Goal: Use online tool/utility: Utilize a website feature to perform a specific function

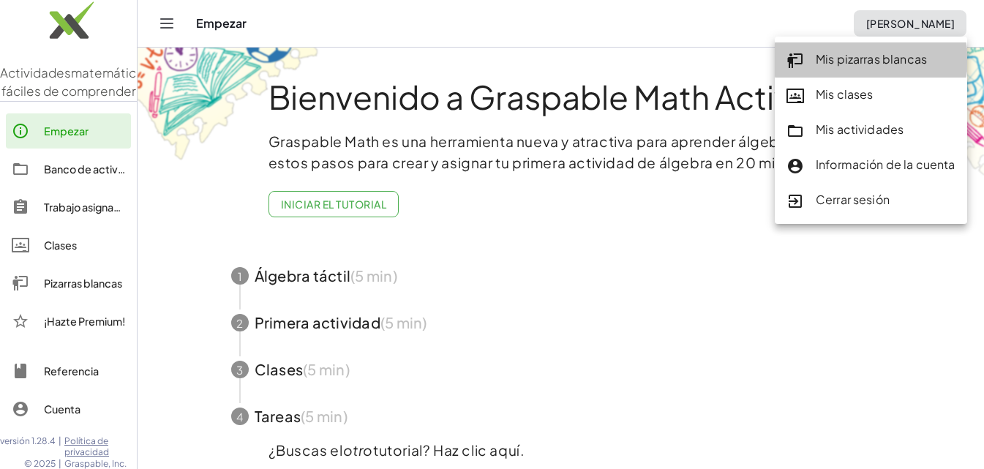
click at [844, 61] on font "Mis pizarras blancas" at bounding box center [871, 58] width 111 height 15
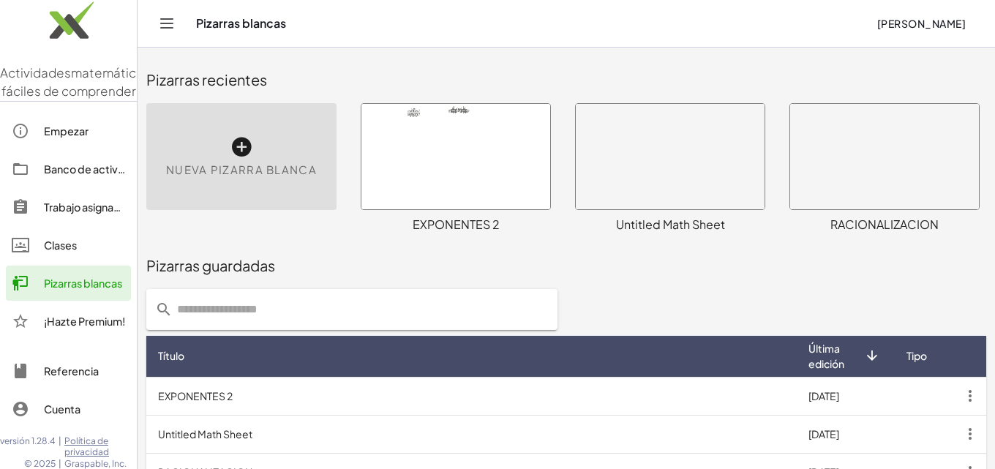
click at [244, 146] on icon at bounding box center [241, 146] width 23 height 23
click at [276, 151] on div "Nueva pizarra blanca" at bounding box center [241, 156] width 190 height 107
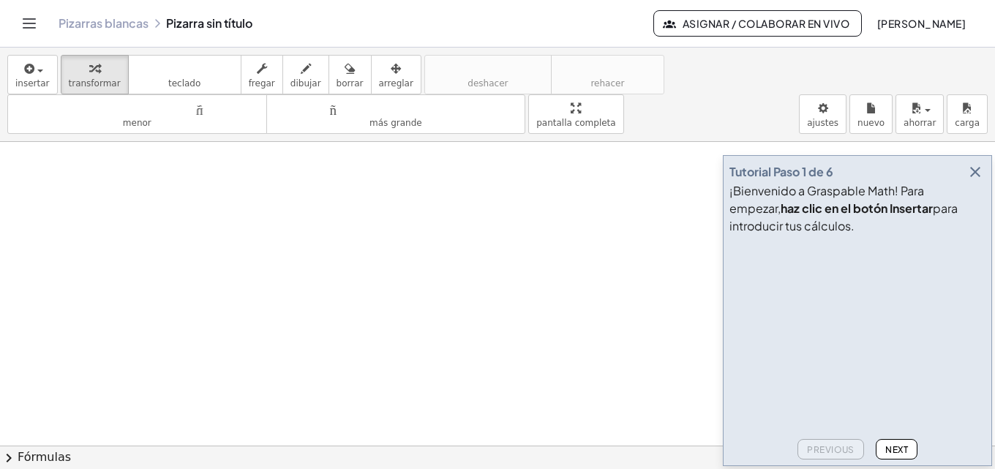
click at [924, 189] on font "¡Bienvenido a Graspable Math! Para empezar," at bounding box center [826, 199] width 195 height 33
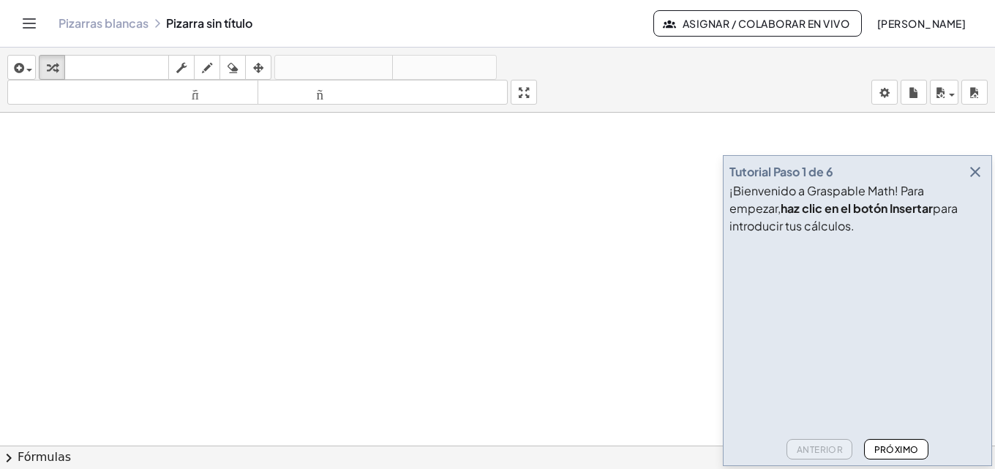
click at [972, 170] on icon "button" at bounding box center [976, 172] width 18 height 18
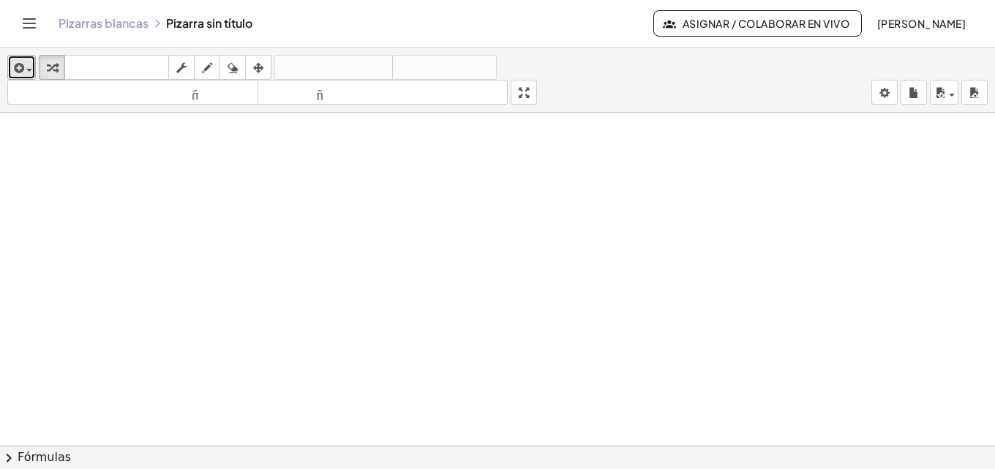
click at [28, 67] on div "button" at bounding box center [21, 68] width 21 height 18
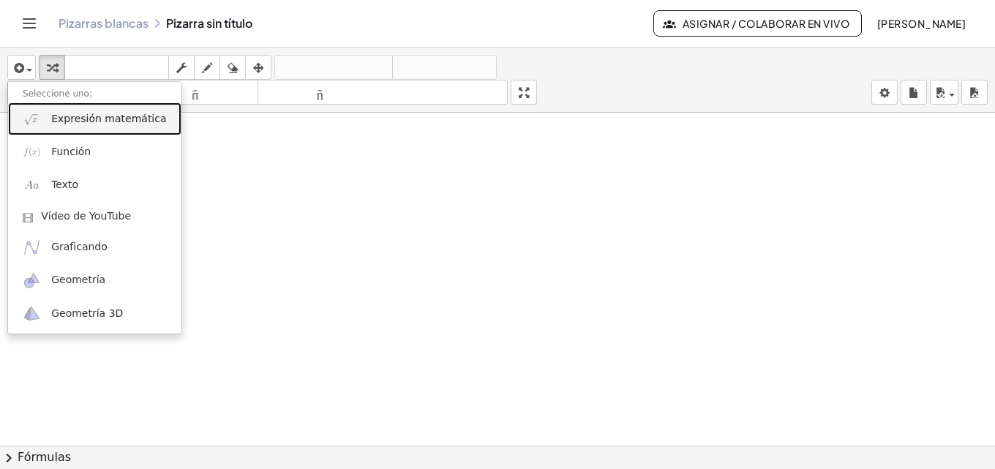
click at [93, 119] on font "Expresión matemática" at bounding box center [108, 119] width 115 height 12
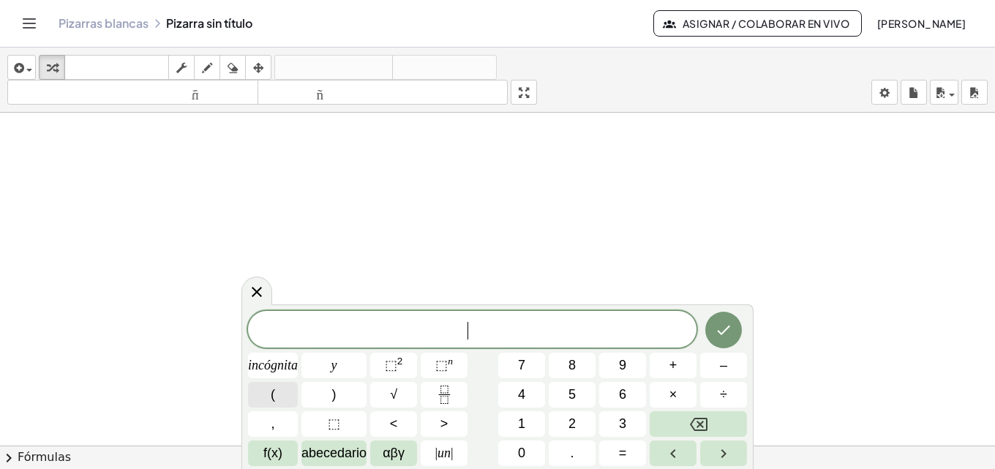
click at [269, 388] on button "(" at bounding box center [273, 395] width 50 height 26
click at [676, 366] on font "+" at bounding box center [673, 365] width 8 height 15
click at [512, 416] on button "1" at bounding box center [521, 424] width 47 height 26
click at [331, 392] on button ")" at bounding box center [333, 395] width 65 height 26
click at [394, 358] on font "⬚" at bounding box center [391, 365] width 12 height 15
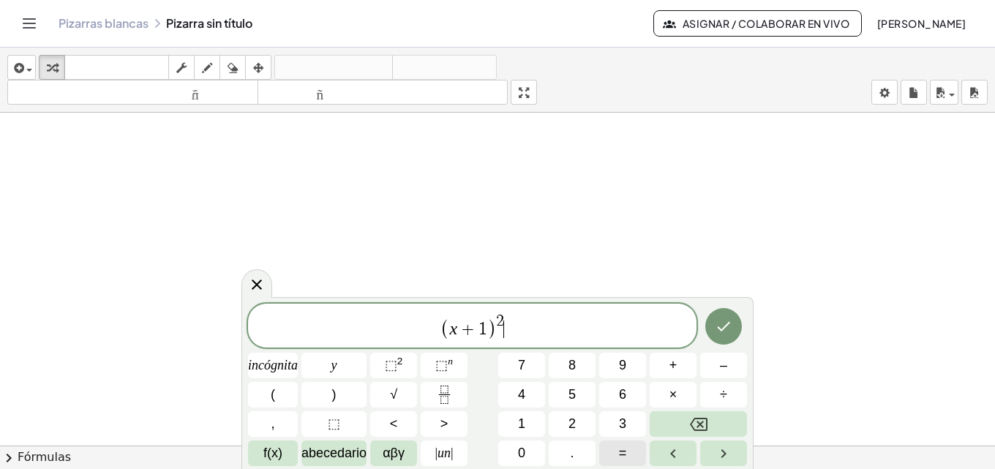
click at [623, 455] on font "=" at bounding box center [623, 453] width 8 height 15
click at [518, 394] on font "4" at bounding box center [521, 394] width 7 height 15
click at [729, 329] on icon "Hecho" at bounding box center [724, 327] width 18 height 18
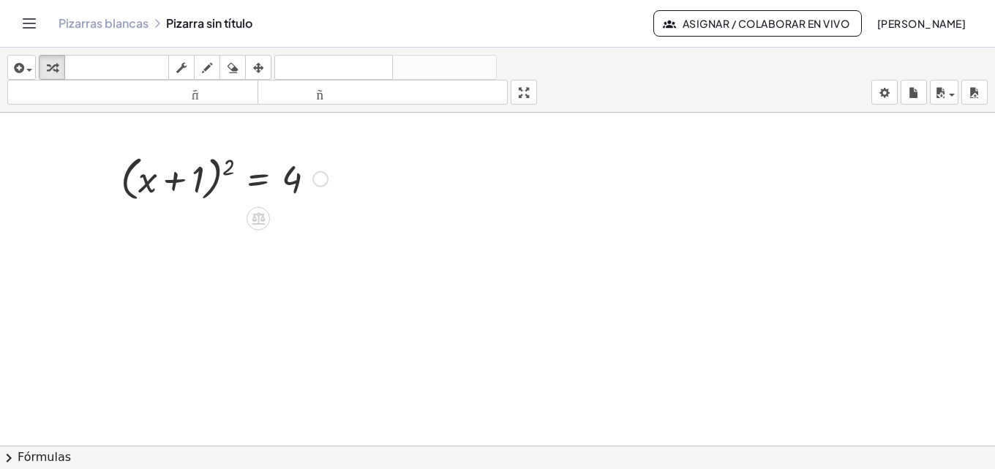
click at [228, 164] on div at bounding box center [224, 178] width 222 height 56
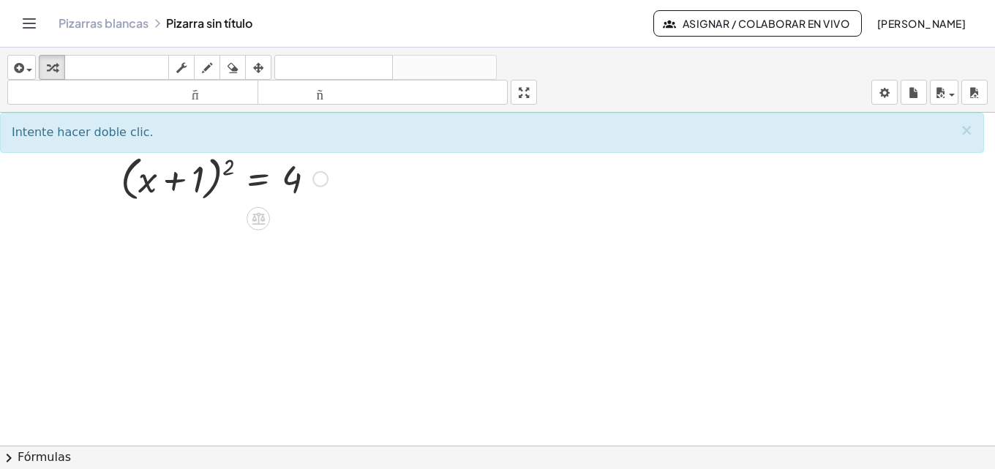
click at [228, 164] on div at bounding box center [224, 178] width 222 height 56
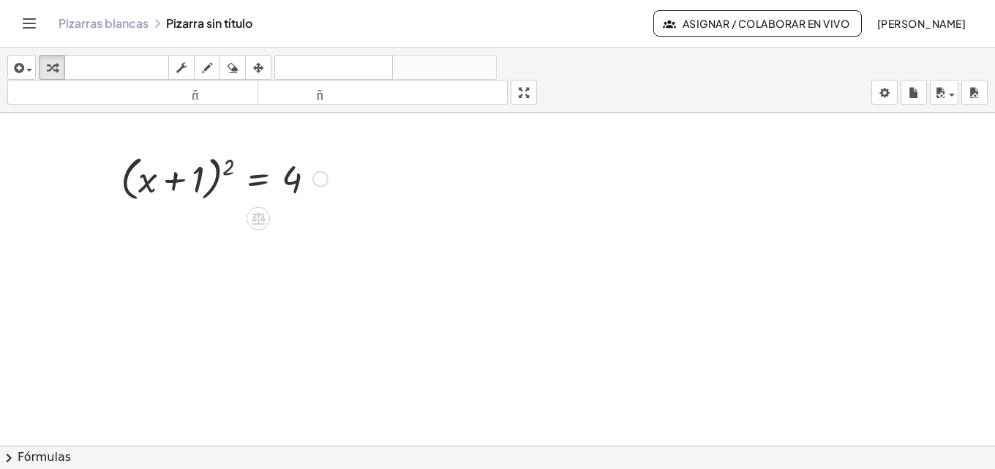
click at [228, 164] on div at bounding box center [224, 178] width 222 height 56
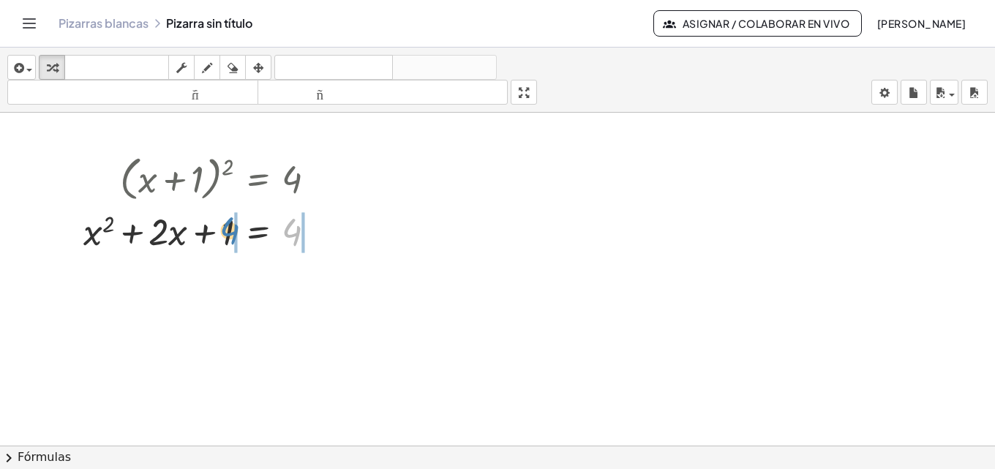
drag, startPoint x: 293, startPoint y: 228, endPoint x: 228, endPoint y: 233, distance: 65.3
click at [229, 227] on div at bounding box center [205, 231] width 258 height 50
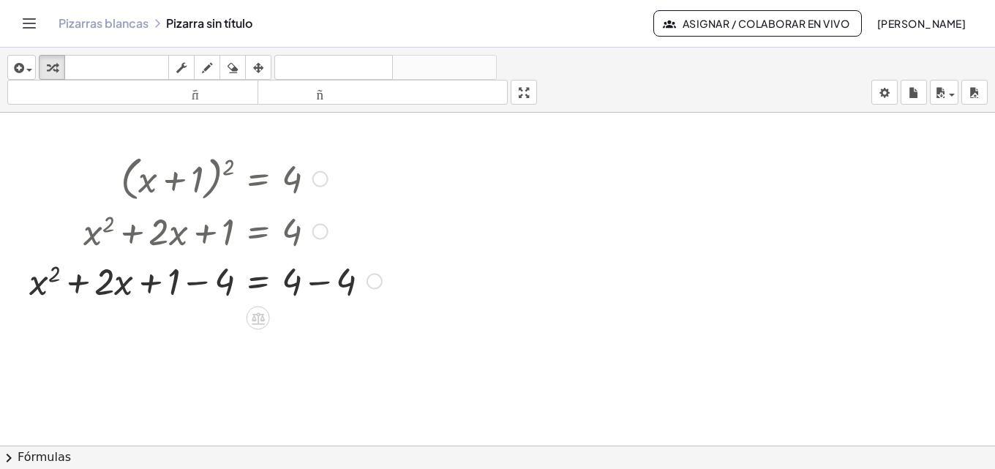
click at [200, 282] on div at bounding box center [205, 280] width 367 height 50
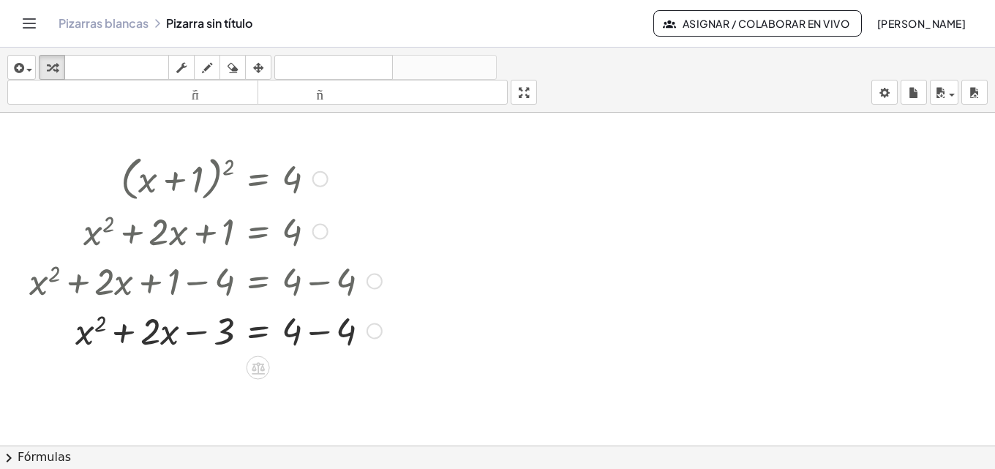
click at [318, 331] on div at bounding box center [205, 330] width 367 height 50
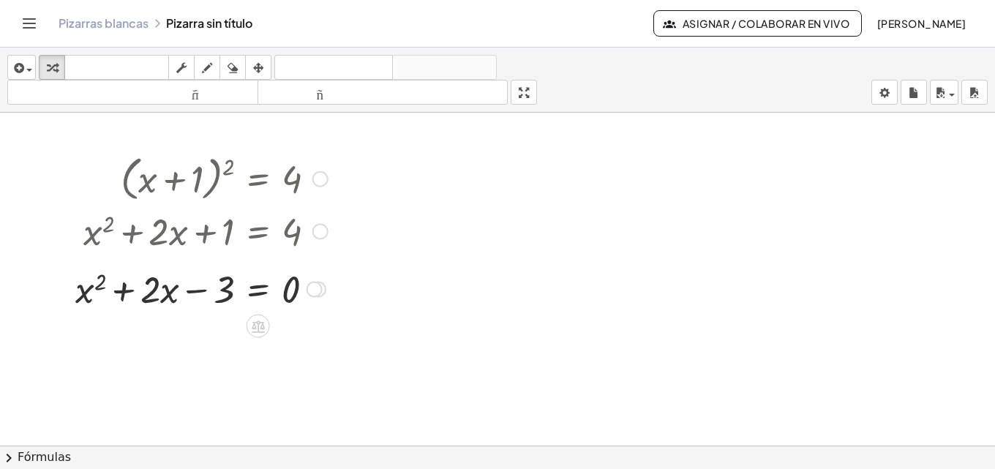
drag, startPoint x: 317, startPoint y: 331, endPoint x: 323, endPoint y: 283, distance: 47.9
click at [258, 290] on div "= + x 2 + · 2 · x − 3 0" at bounding box center [258, 290] width 0 height 0
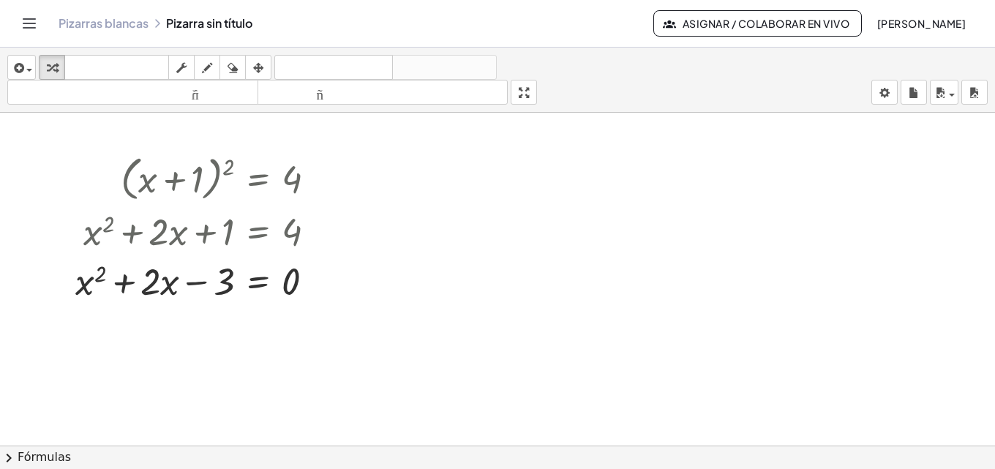
click at [20, 454] on font "Fórmulas" at bounding box center [44, 457] width 53 height 14
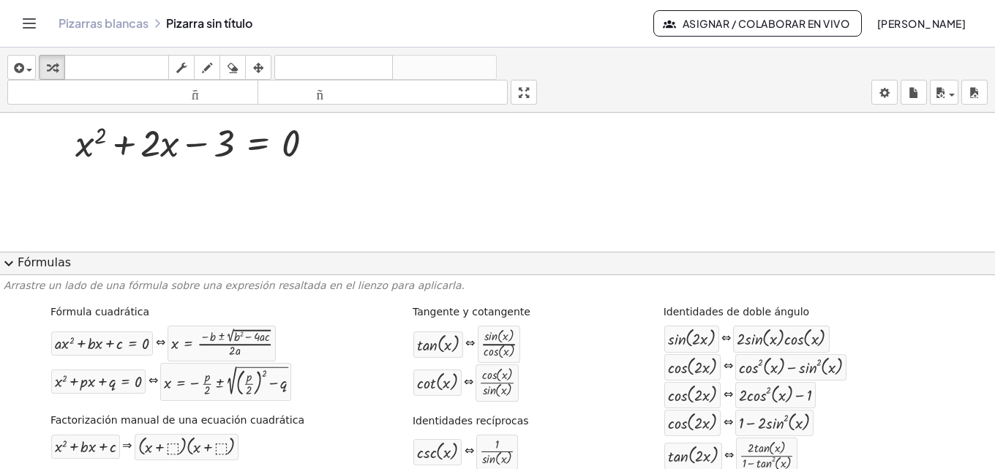
scroll to position [73, 0]
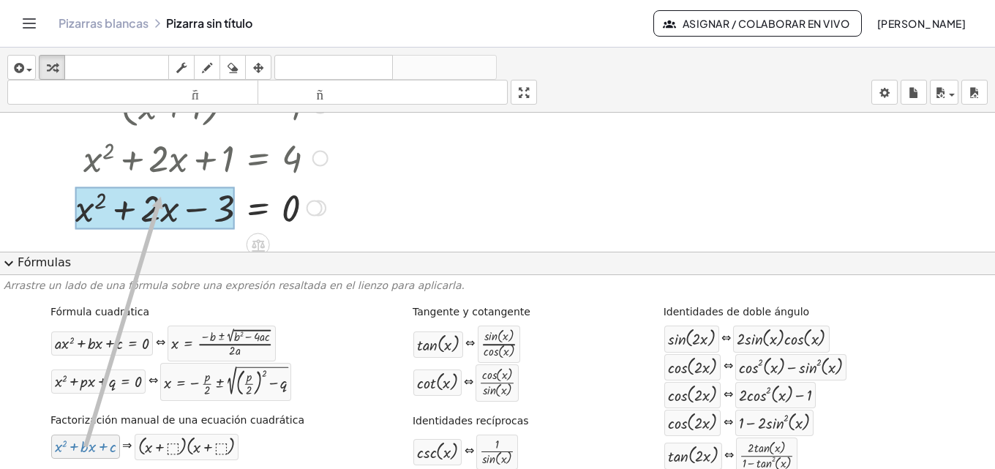
drag, startPoint x: 96, startPoint y: 443, endPoint x: 160, endPoint y: 197, distance: 253.9
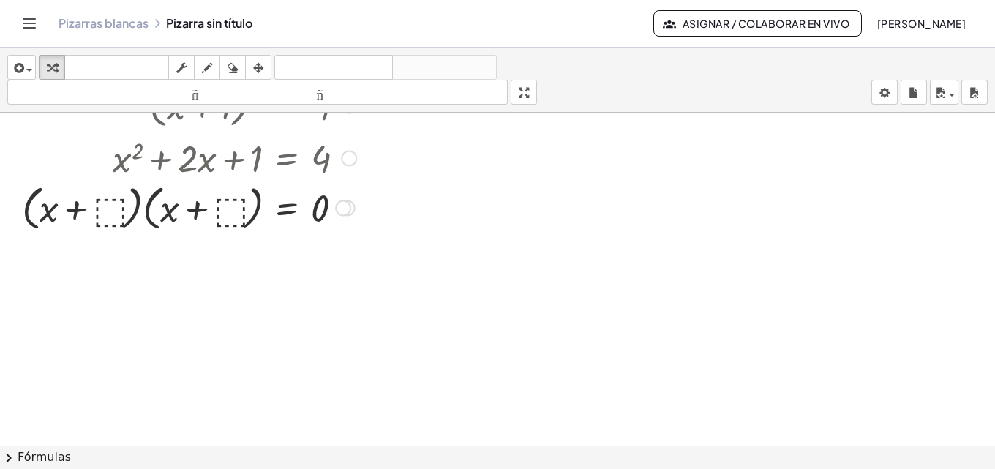
click at [106, 211] on div at bounding box center [189, 207] width 349 height 56
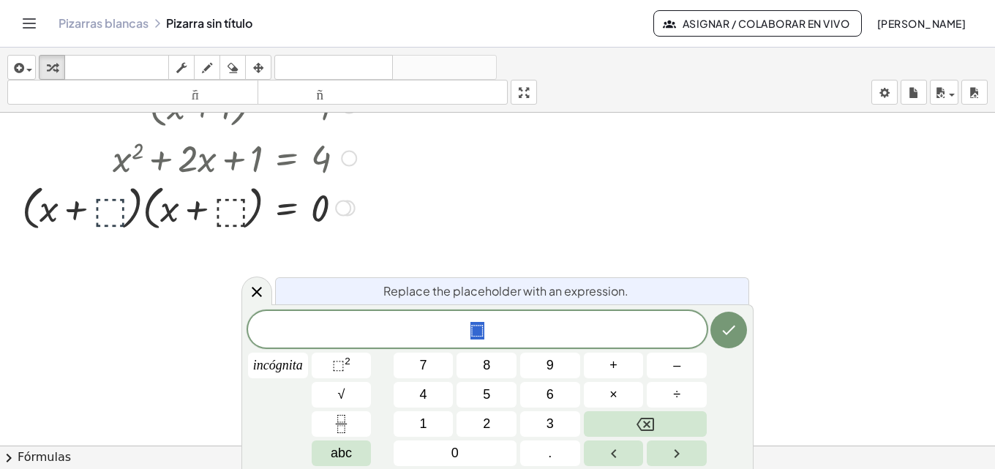
click at [106, 211] on div at bounding box center [189, 207] width 349 height 56
click at [343, 206] on div at bounding box center [343, 208] width 16 height 16
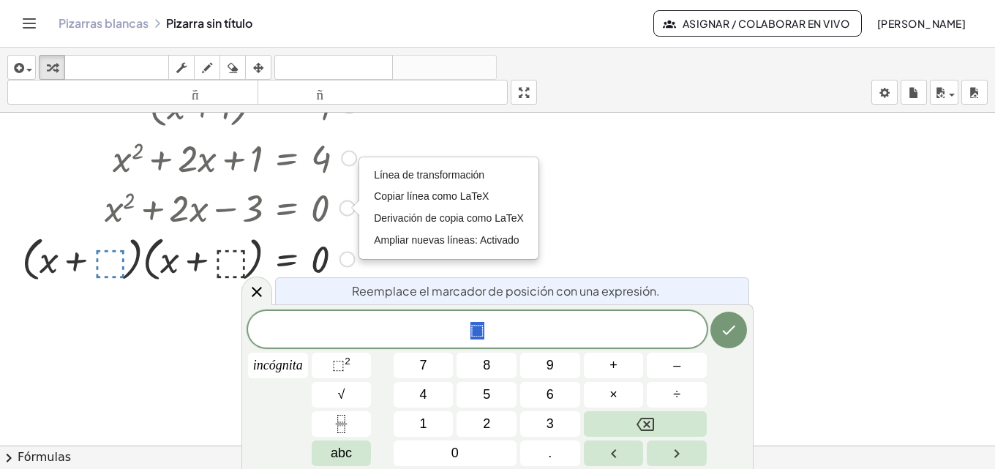
drag, startPoint x: 339, startPoint y: 207, endPoint x: 339, endPoint y: 263, distance: 56.3
click at [287, 260] on div "= 0 · ( + x + ⬚ ) · ( + x + ⬚ ) Línea de transformación Copiar línea como LaTeX…" at bounding box center [287, 260] width 0 height 0
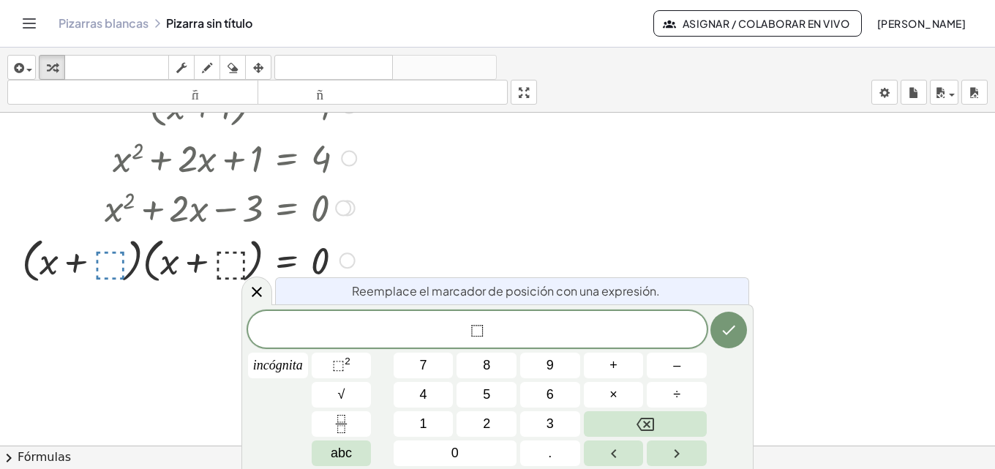
click at [277, 206] on div at bounding box center [189, 207] width 349 height 50
drag, startPoint x: 350, startPoint y: 206, endPoint x: 530, endPoint y: 204, distance: 179.3
click at [530, 204] on div "( + x + 1 ) 2 = 4 + x 2 + · 2 · x + 1 = 4 + x 2 + · 2 · x + 1 − 4 = + 4 − 4 + x…" at bounding box center [497, 373] width 995 height 666
click at [383, 202] on div at bounding box center [395, 198] width 265 height 50
click at [263, 75] on icon "button" at bounding box center [258, 68] width 10 height 18
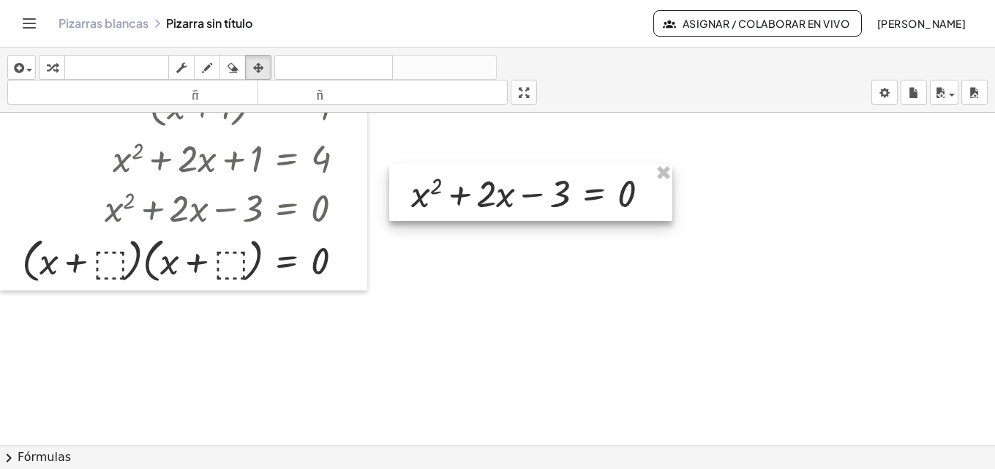
drag, startPoint x: 434, startPoint y: 199, endPoint x: 575, endPoint y: 193, distance: 141.3
click at [575, 193] on div at bounding box center [530, 192] width 283 height 57
click at [55, 457] on font "Fórmulas" at bounding box center [44, 457] width 53 height 14
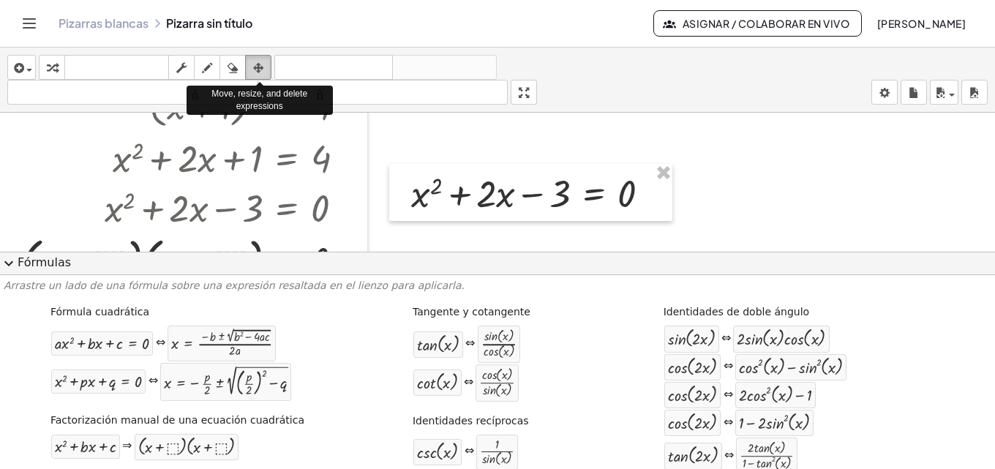
click at [263, 66] on icon "button" at bounding box center [258, 68] width 10 height 18
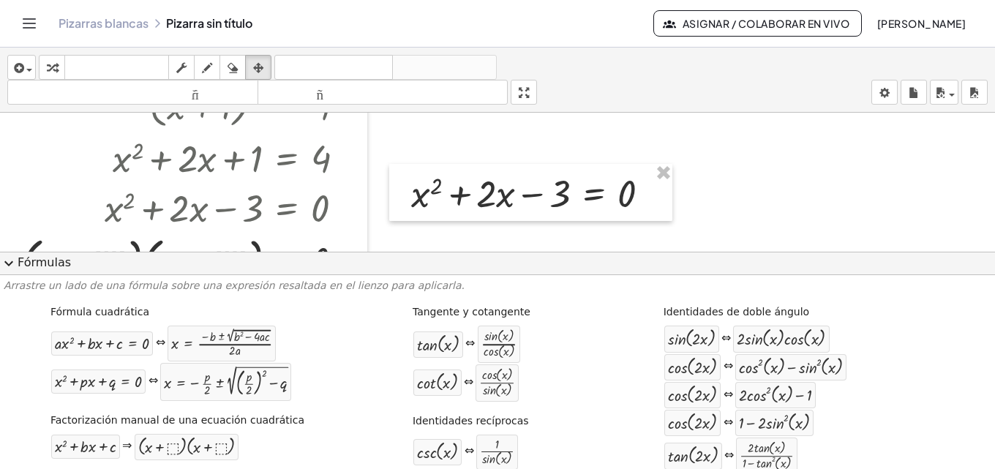
click at [773, 181] on div at bounding box center [497, 178] width 995 height 277
click at [8, 260] on span "expand_more" at bounding box center [9, 264] width 18 height 18
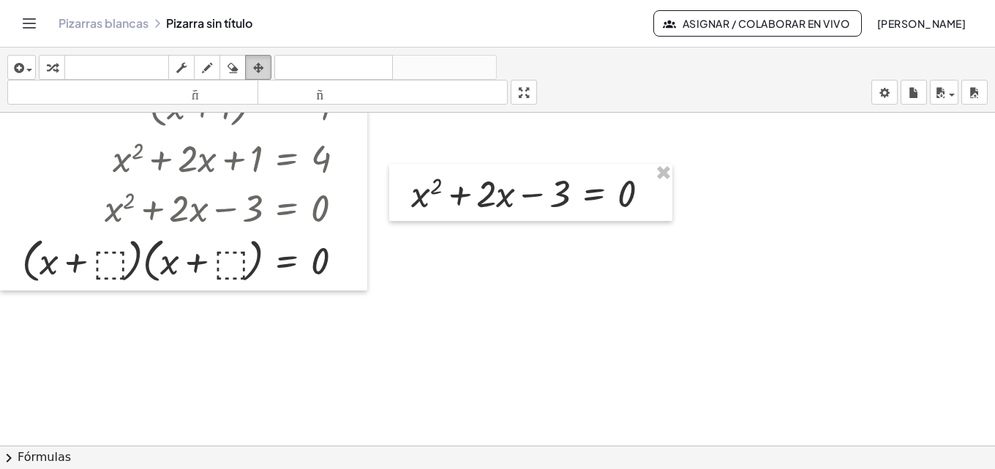
click at [263, 69] on icon "button" at bounding box center [258, 68] width 10 height 18
click at [517, 345] on div at bounding box center [497, 373] width 995 height 666
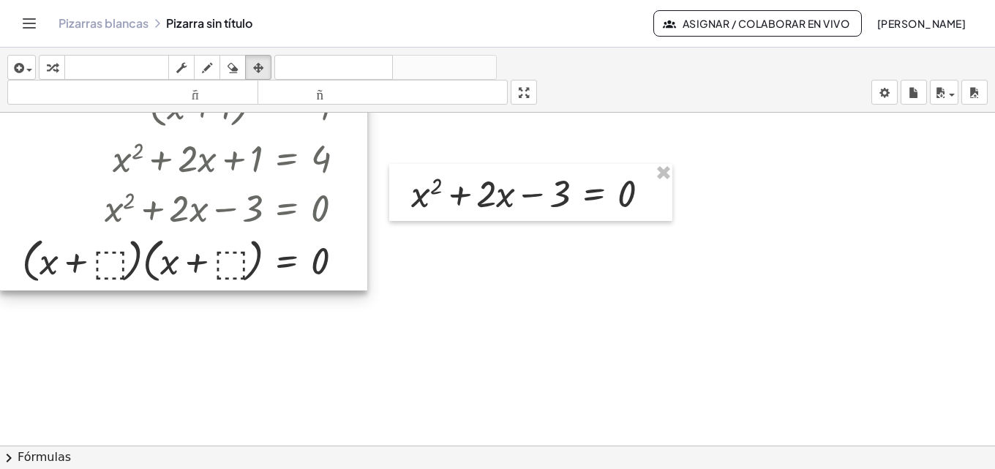
click at [132, 209] on div at bounding box center [183, 181] width 367 height 217
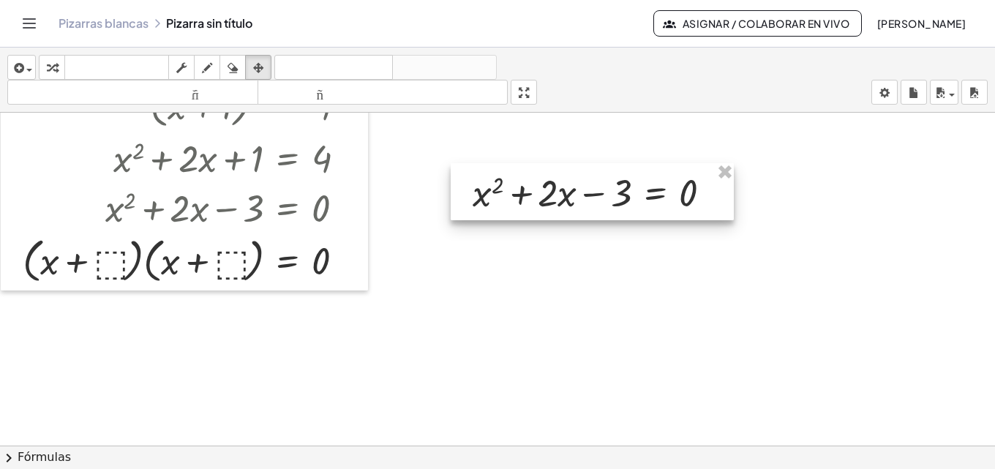
click at [555, 192] on div at bounding box center [592, 191] width 283 height 57
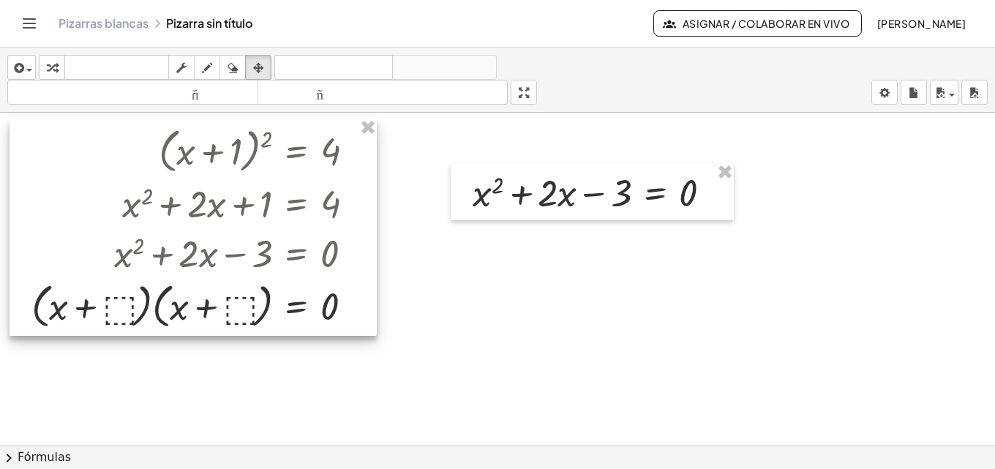
drag, startPoint x: 285, startPoint y: 191, endPoint x: 293, endPoint y: 237, distance: 46.9
click at [293, 237] on div at bounding box center [193, 227] width 367 height 217
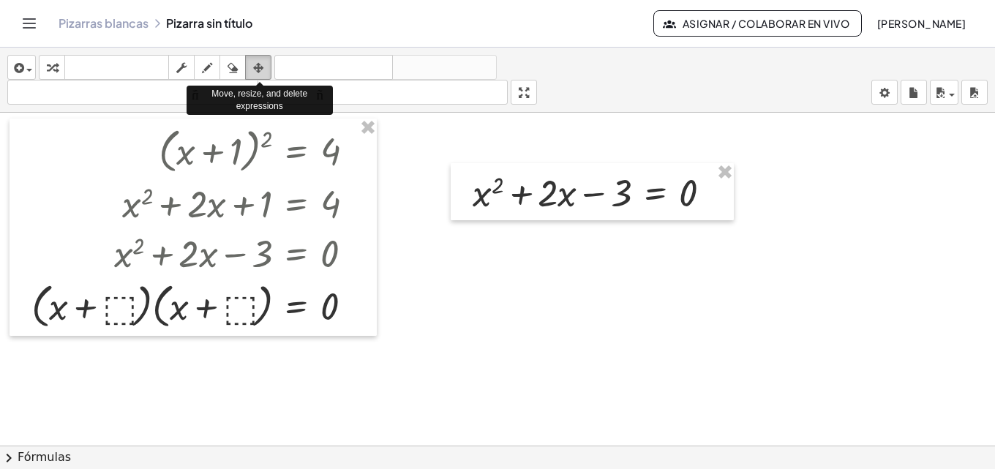
click at [257, 64] on icon "button" at bounding box center [258, 68] width 10 height 18
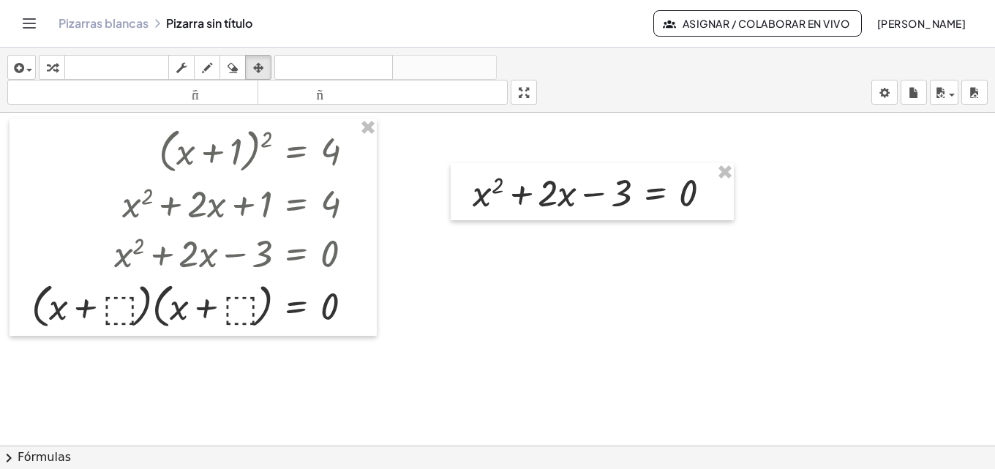
click at [499, 269] on div at bounding box center [497, 373] width 995 height 666
click at [51, 61] on icon "button" at bounding box center [52, 68] width 10 height 18
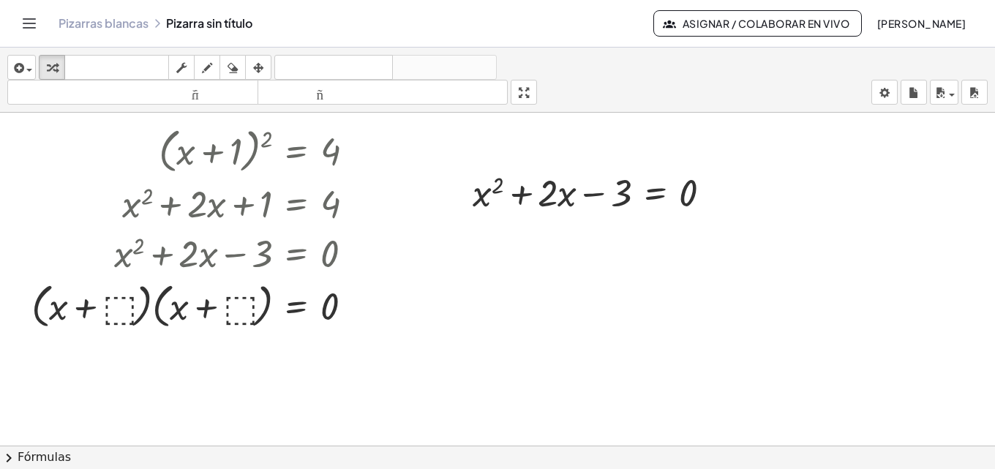
click at [67, 452] on button "chevron_right Fórmulas" at bounding box center [497, 457] width 995 height 23
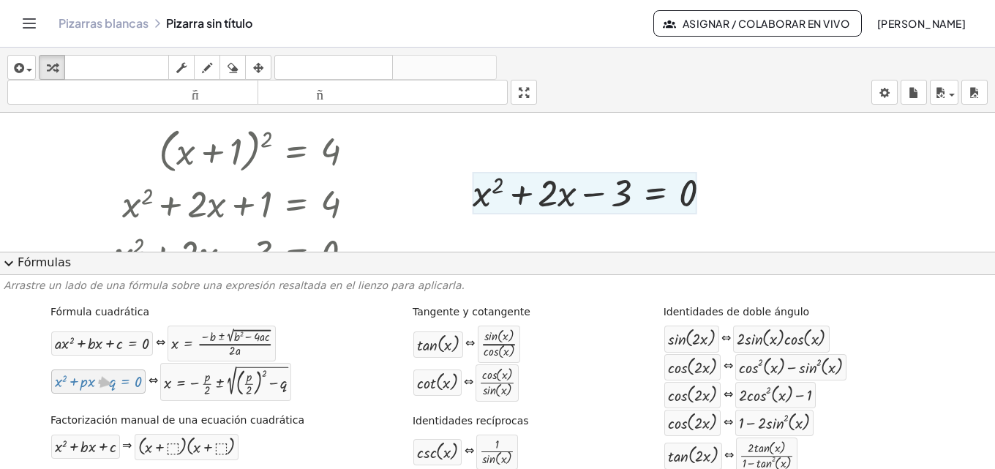
drag, startPoint x: 104, startPoint y: 386, endPoint x: 111, endPoint y: 384, distance: 7.6
click at [111, 384] on div at bounding box center [98, 381] width 87 height 17
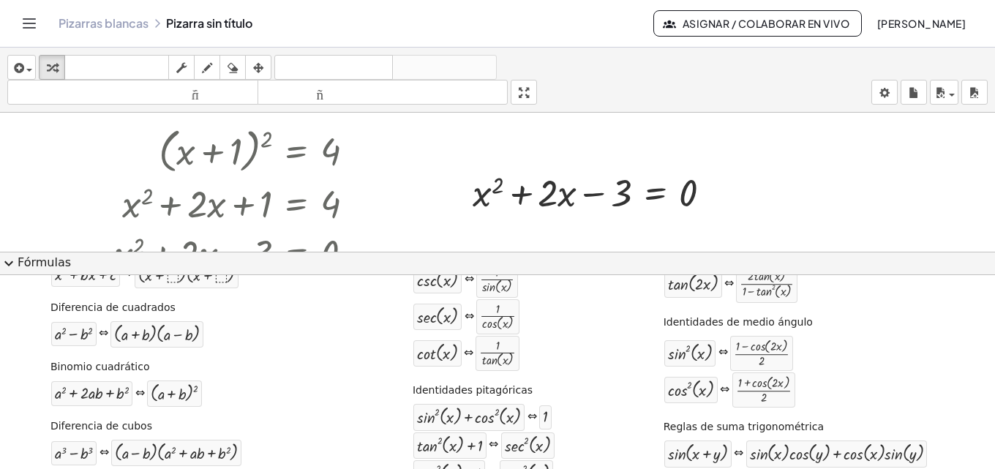
scroll to position [99, 0]
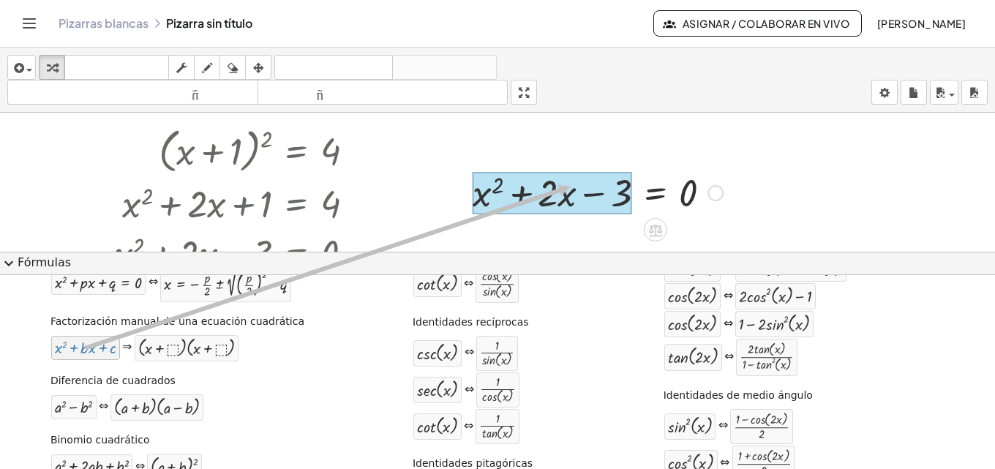
drag, startPoint x: 102, startPoint y: 350, endPoint x: 570, endPoint y: 187, distance: 495.4
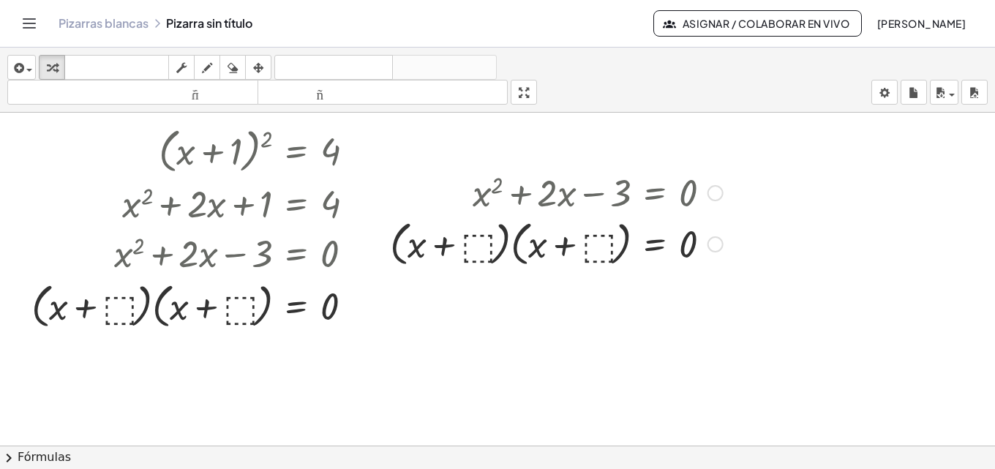
drag, startPoint x: 713, startPoint y: 188, endPoint x: 721, endPoint y: 244, distance: 56.9
click at [655, 244] on div "= 0 · ( + x + ⬚ ) · ( + x + ⬚ )" at bounding box center [655, 244] width 0 height 0
click at [474, 242] on div at bounding box center [557, 245] width 348 height 56
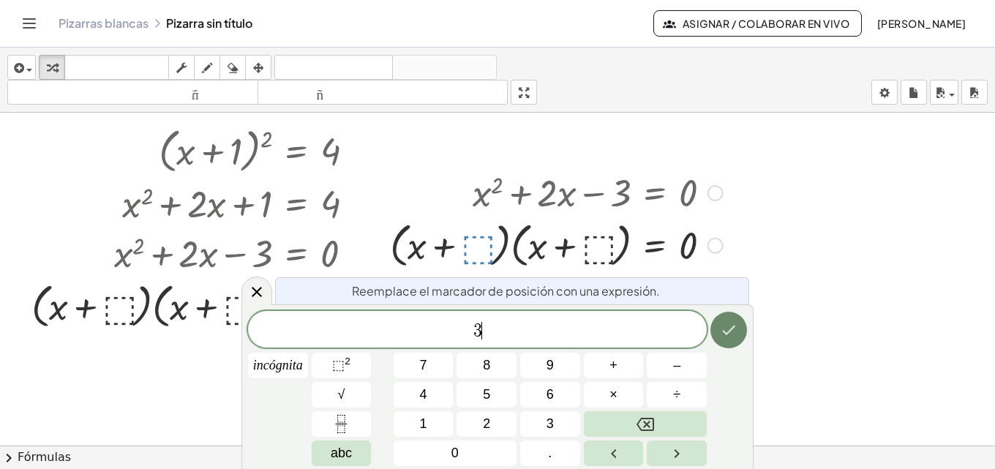
click at [728, 329] on icon "Hecho" at bounding box center [729, 330] width 18 height 18
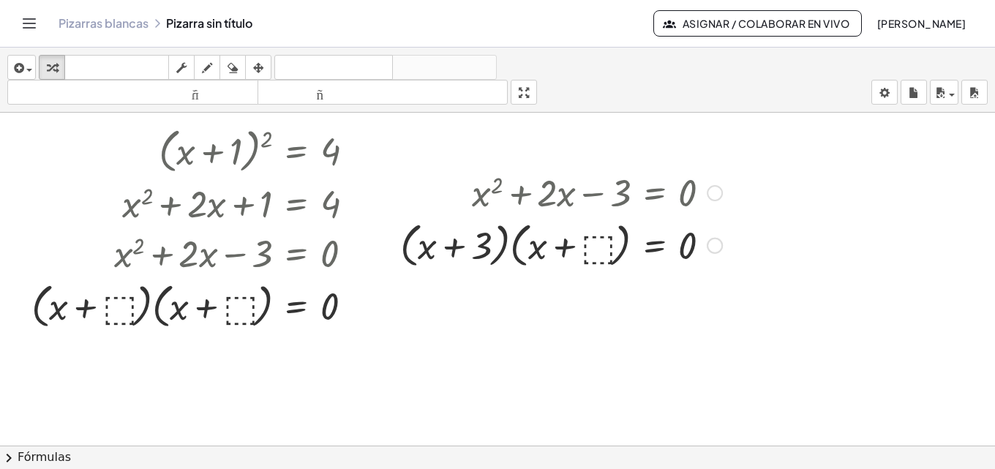
click at [596, 248] on div at bounding box center [561, 245] width 337 height 56
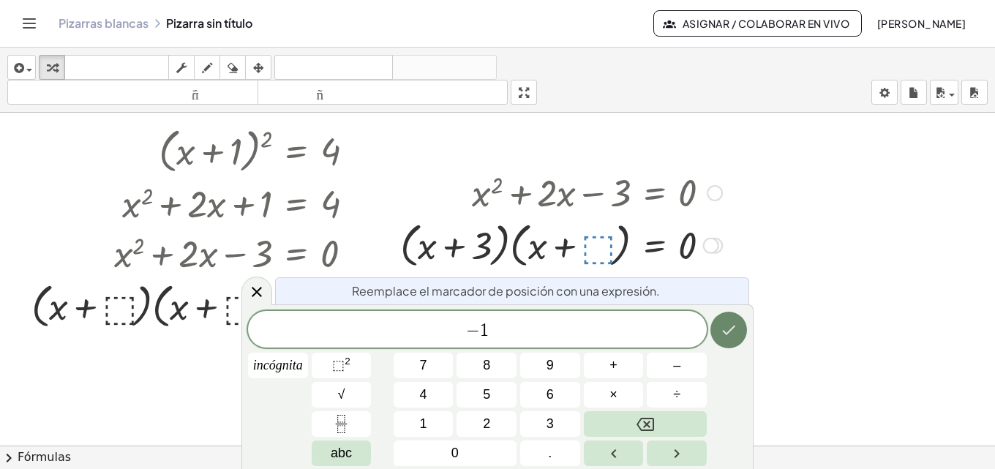
click at [727, 331] on icon "Hecho" at bounding box center [729, 330] width 18 height 18
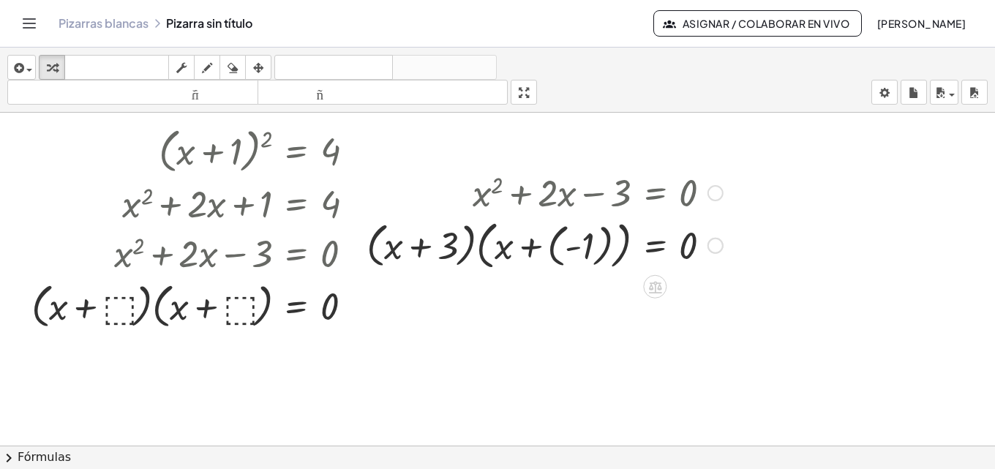
click at [552, 247] on div at bounding box center [544, 244] width 371 height 59
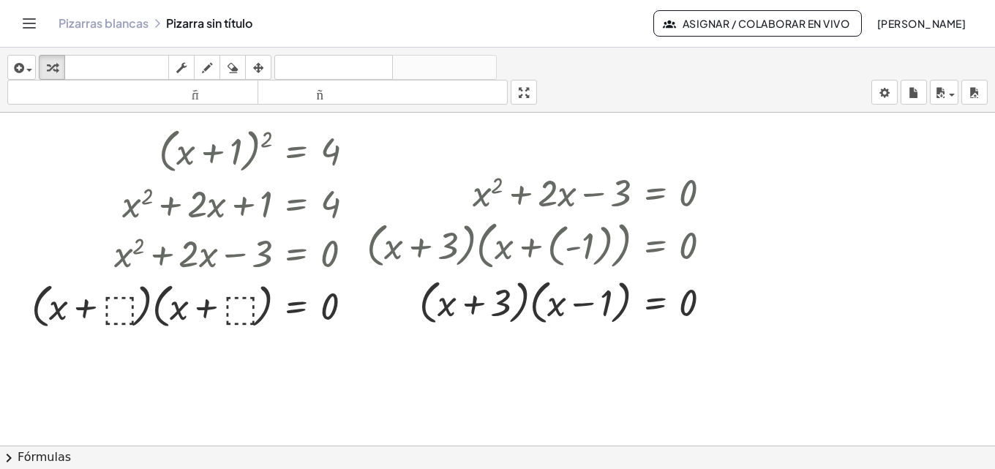
click at [11, 455] on span "chevron_right" at bounding box center [9, 458] width 18 height 18
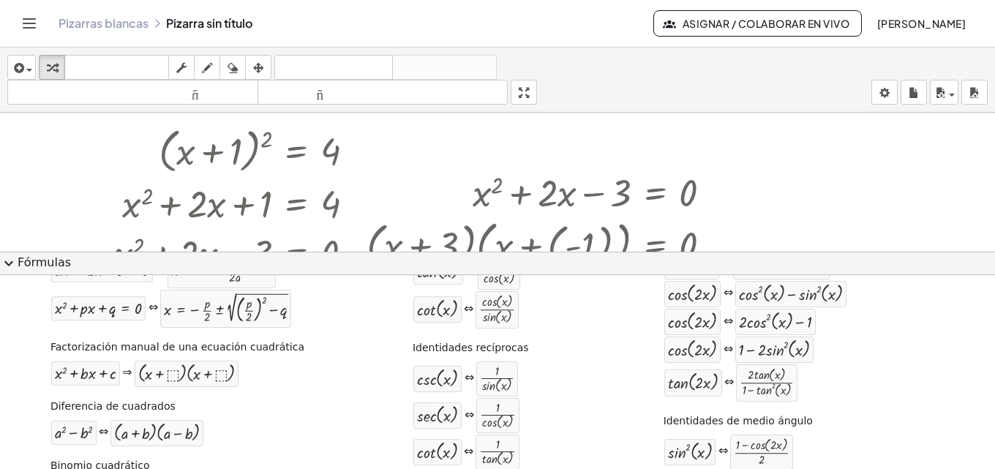
scroll to position [0, 0]
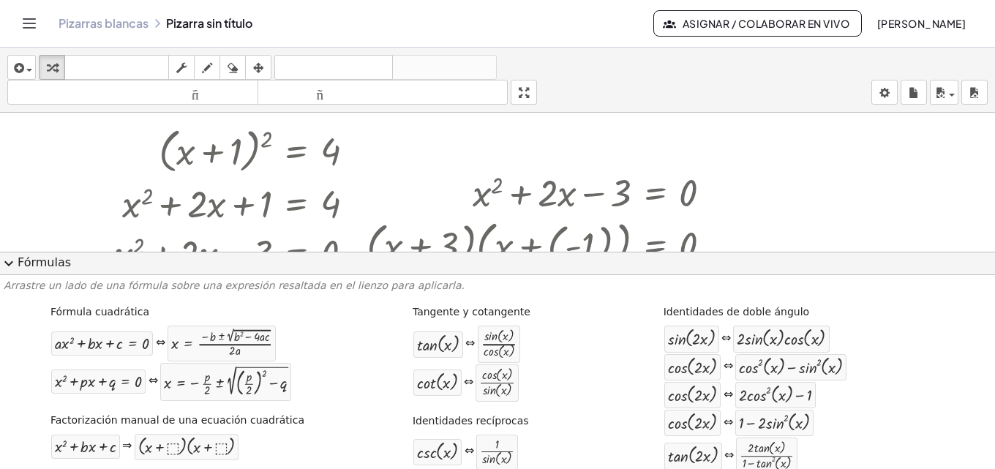
click at [6, 260] on span "expand_more" at bounding box center [9, 264] width 18 height 18
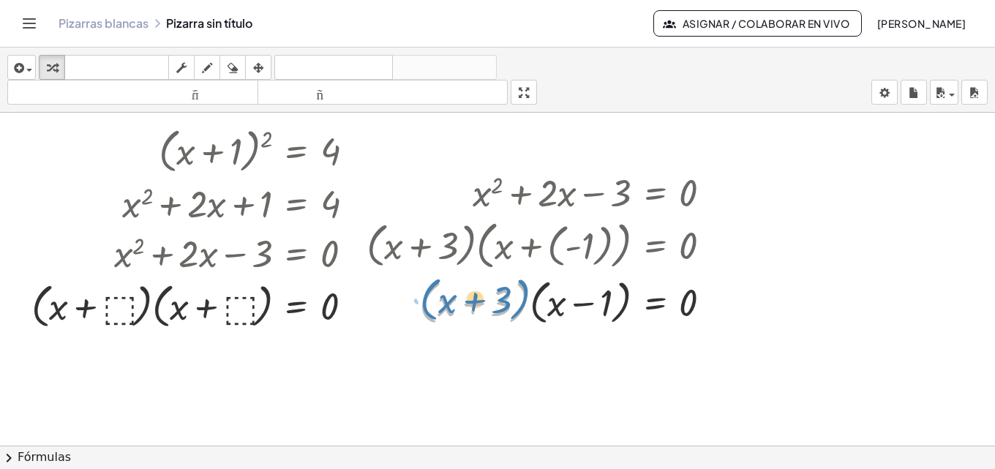
click at [427, 288] on div at bounding box center [544, 302] width 371 height 56
click at [525, 297] on div at bounding box center [544, 302] width 371 height 56
click at [525, 299] on div at bounding box center [544, 302] width 371 height 56
click at [536, 296] on div at bounding box center [544, 302] width 371 height 56
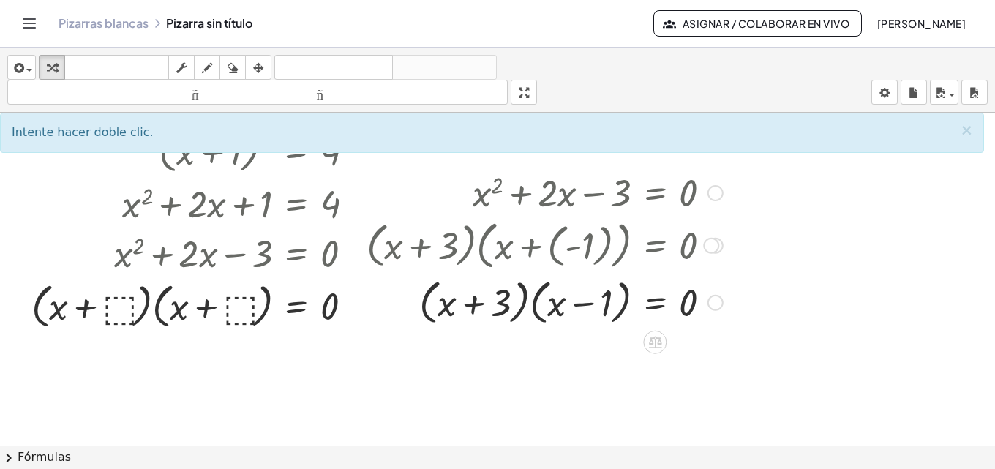
click at [536, 296] on div at bounding box center [544, 302] width 371 height 56
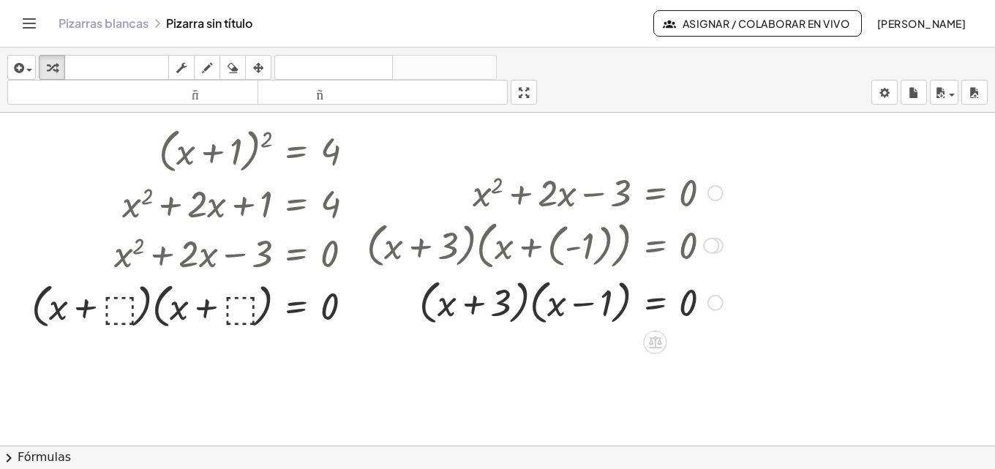
click at [536, 296] on div at bounding box center [544, 302] width 371 height 56
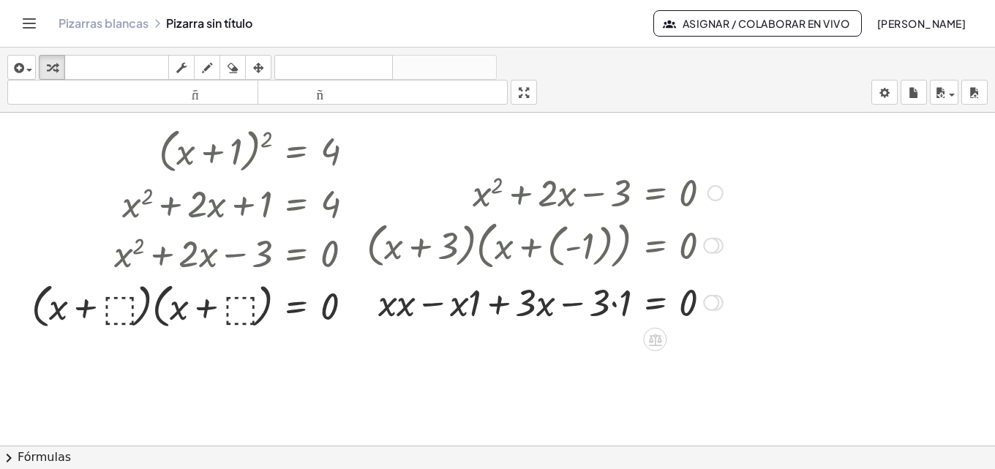
click at [400, 302] on div at bounding box center [544, 302] width 371 height 50
click at [468, 302] on div at bounding box center [544, 302] width 371 height 50
click at [465, 302] on div at bounding box center [544, 302] width 371 height 50
click at [461, 304] on div at bounding box center [544, 302] width 371 height 50
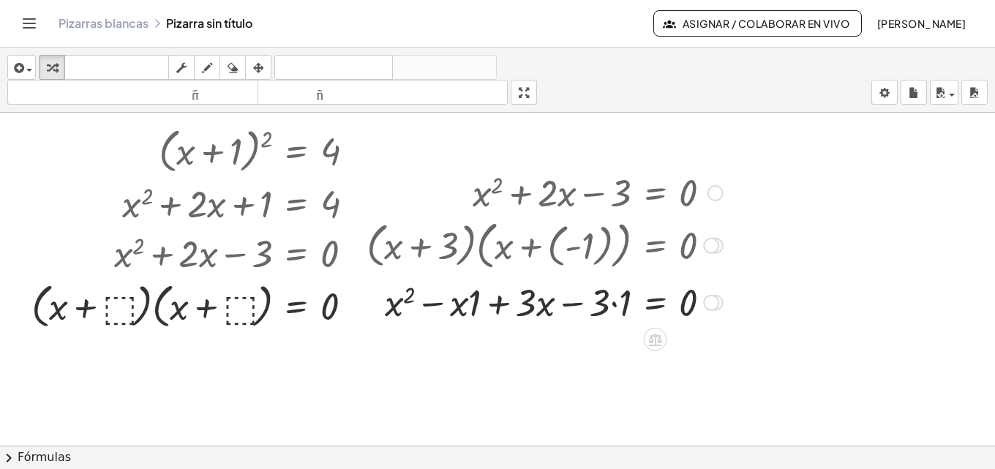
click at [615, 304] on div at bounding box center [544, 302] width 371 height 50
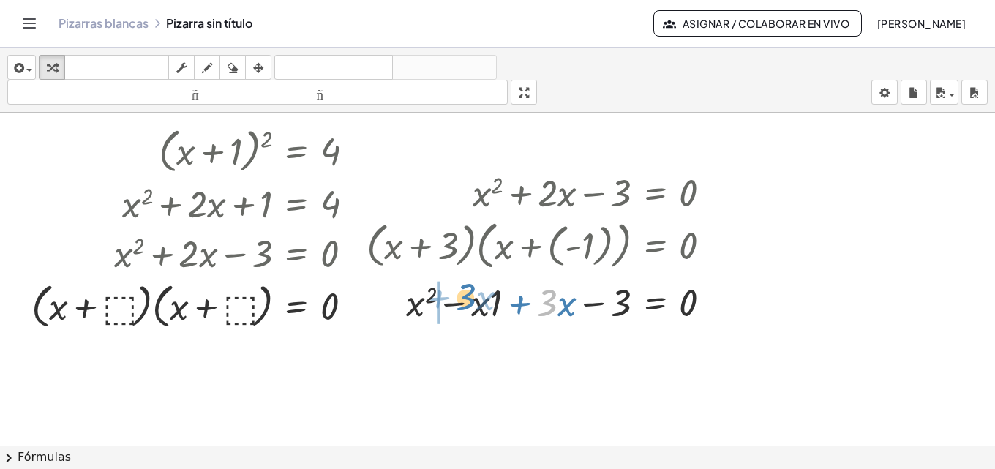
drag, startPoint x: 544, startPoint y: 302, endPoint x: 465, endPoint y: 301, distance: 78.3
click at [465, 301] on div at bounding box center [544, 302] width 371 height 50
click at [517, 301] on div at bounding box center [544, 302] width 371 height 50
drag, startPoint x: 708, startPoint y: 244, endPoint x: 520, endPoint y: 391, distance: 238.7
click at [520, 391] on div "( + x + 1 ) 2 = 4 + x 2 + · 2 · x + 1 = 4 + x 2 + · 2 · x + 1 − 4 = + 4 − 4 + x…" at bounding box center [497, 373] width 995 height 666
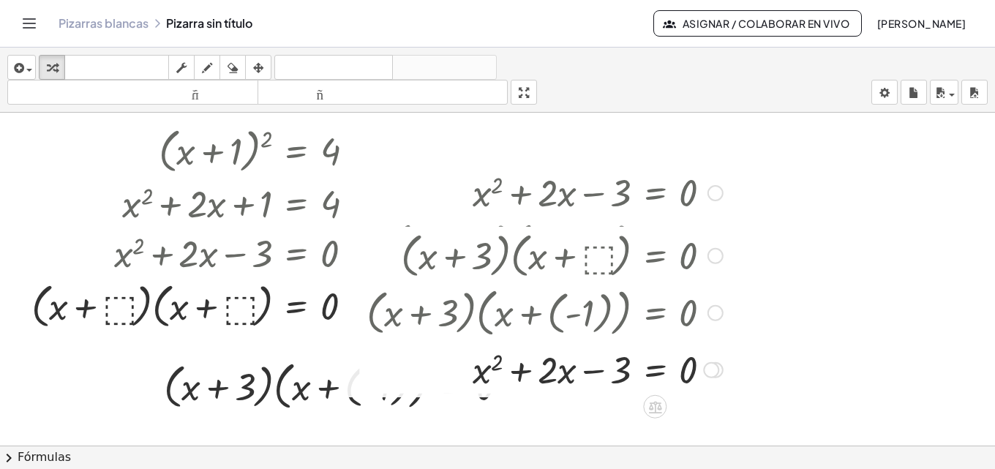
drag, startPoint x: 713, startPoint y: 245, endPoint x: 712, endPoint y: 341, distance: 95.8
click at [655, 313] on div "· ( + x + 3 ) · ( + x + ( - 1 ) ) = 0" at bounding box center [655, 313] width 0 height 0
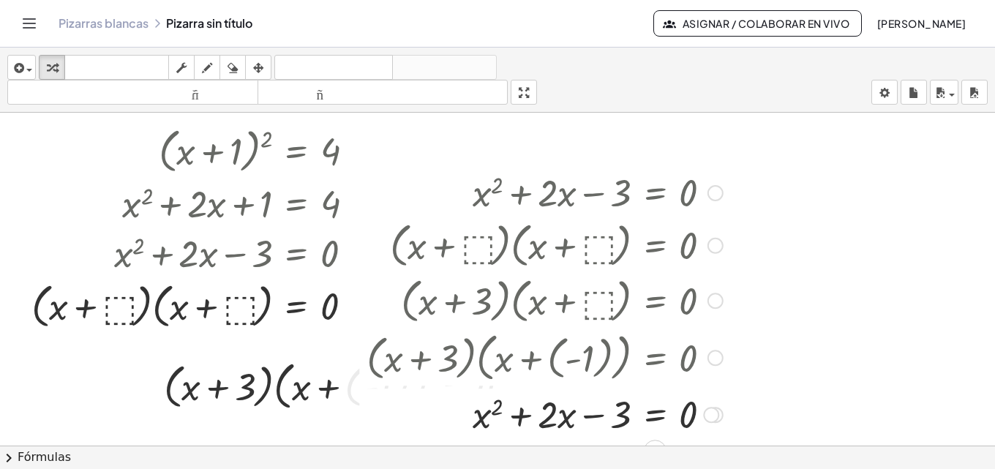
drag, startPoint x: 716, startPoint y: 295, endPoint x: 721, endPoint y: 375, distance: 80.6
click at [655, 358] on div "· ( + x + 3 ) · ( + x + ( - 1 ) ) = 0" at bounding box center [655, 358] width 0 height 0
drag, startPoint x: 713, startPoint y: 415, endPoint x: 810, endPoint y: 427, distance: 98.1
click at [810, 427] on div "( + x + 1 ) 2 = 4 + x 2 + · 2 · x + 1 = 4 + x 2 + · 2 · x + 1 − 4 = + 4 − 4 + x…" at bounding box center [497, 373] width 995 height 666
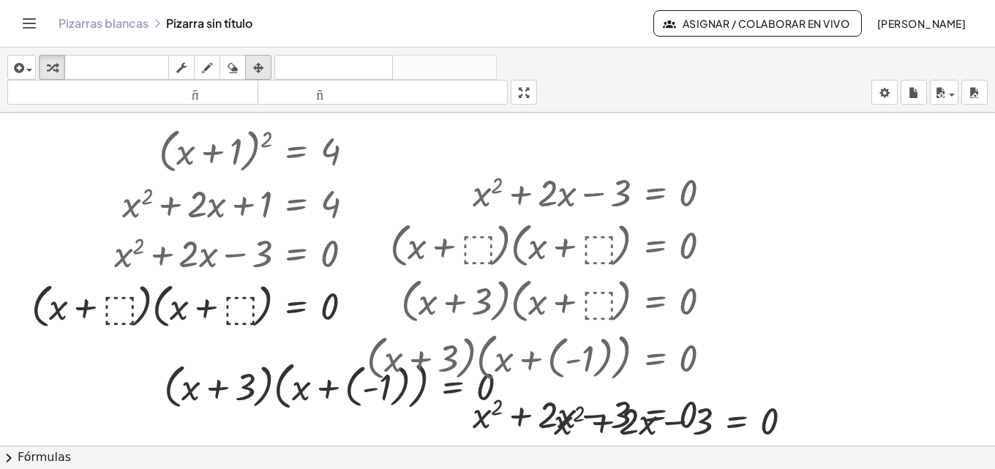
click at [263, 67] on icon "button" at bounding box center [258, 68] width 10 height 18
